Goal: Navigation & Orientation: Find specific page/section

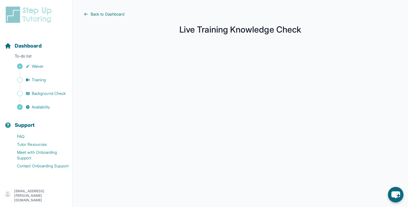
click at [99, 14] on span "Back to Dashboard" at bounding box center [108, 14] width 34 height 6
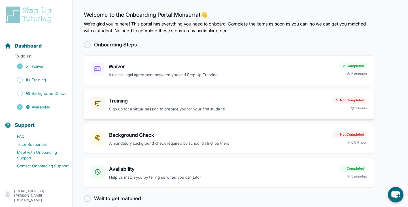
click at [135, 119] on div "Training Sign up for a virtual session to prepare you for your first student! N…" at bounding box center [229, 105] width 290 height 30
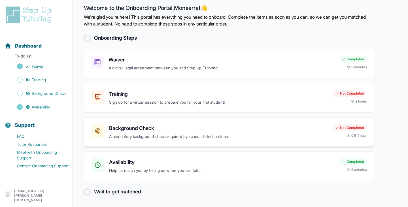
click at [118, 133] on p "A mandatory background check required by school district partners" at bounding box center [218, 136] width 219 height 7
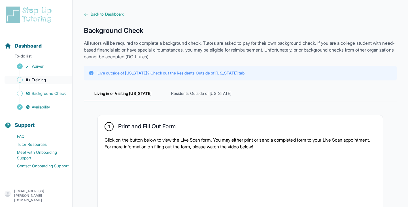
click at [55, 79] on link "Training" at bounding box center [39, 80] width 68 height 8
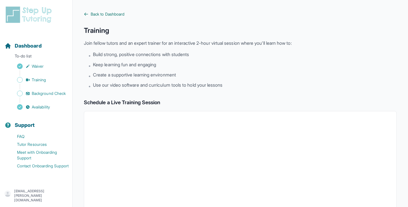
click at [84, 14] on icon at bounding box center [86, 14] width 5 height 5
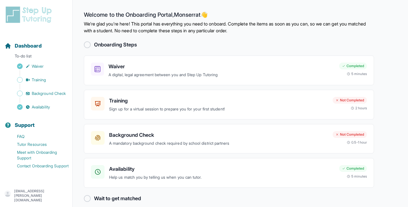
click at [87, 48] on div at bounding box center [87, 44] width 7 height 7
click at [146, 136] on h3 "Background Check" at bounding box center [218, 135] width 219 height 8
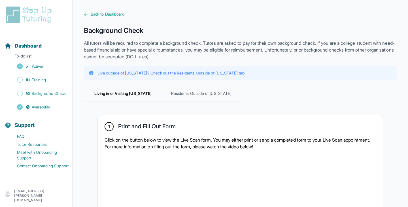
scroll to position [60, 0]
